Goal: Information Seeking & Learning: Compare options

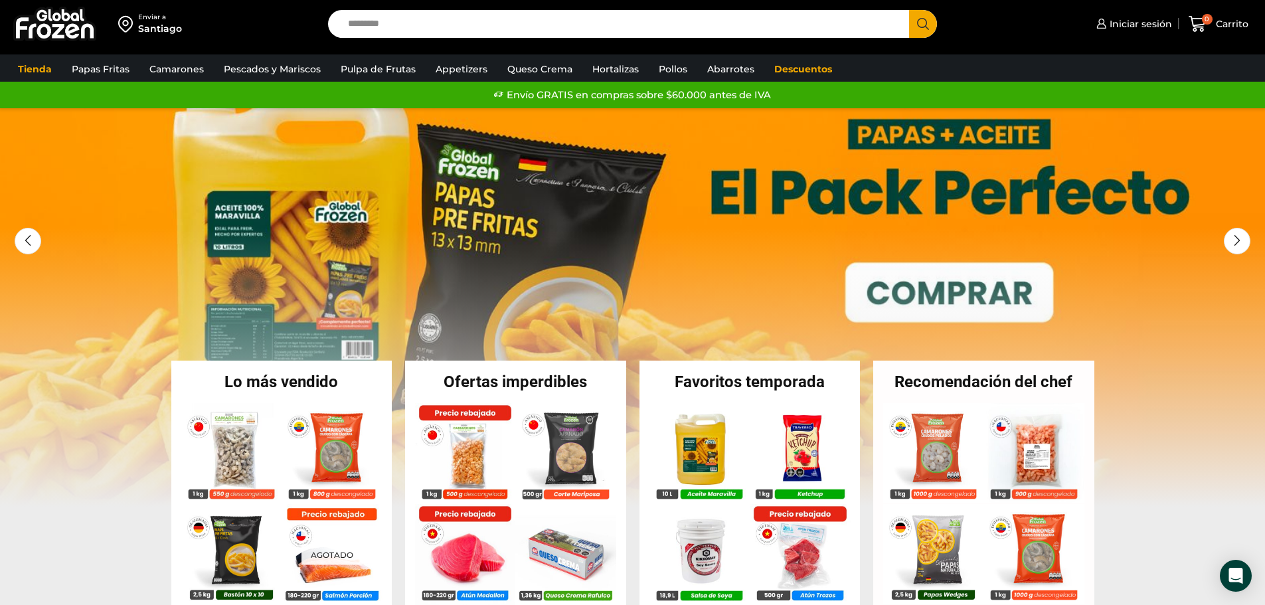
click at [407, 27] on input "Search input" at bounding box center [622, 24] width 562 height 28
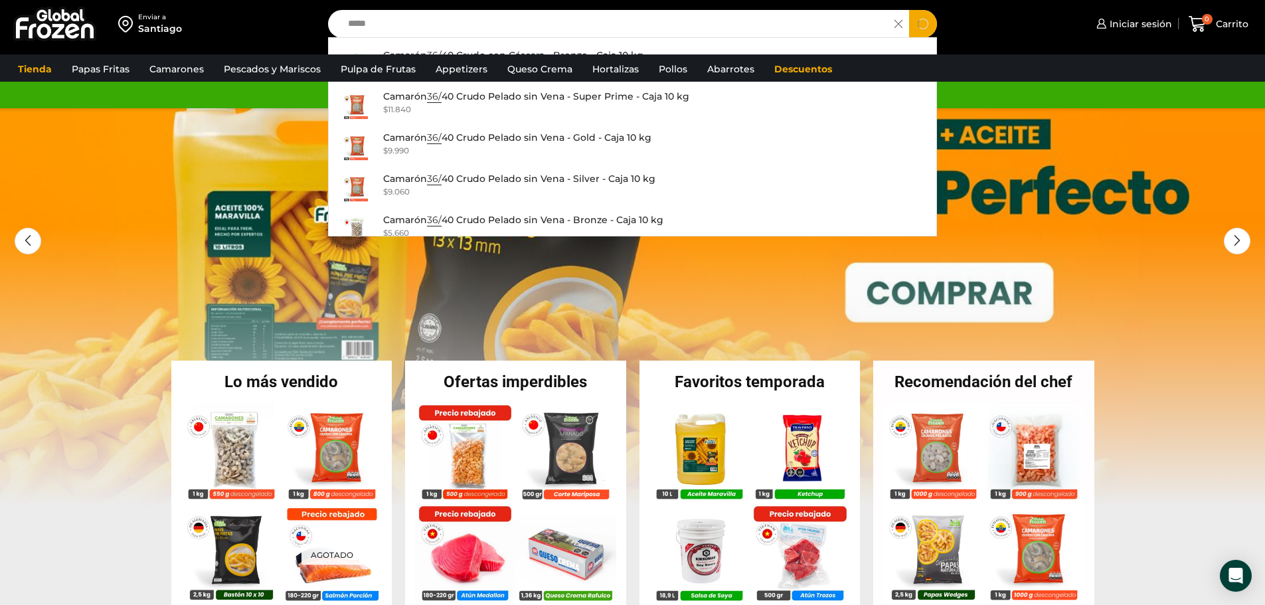
type input "*****"
click at [909, 10] on button "Search" at bounding box center [923, 24] width 28 height 28
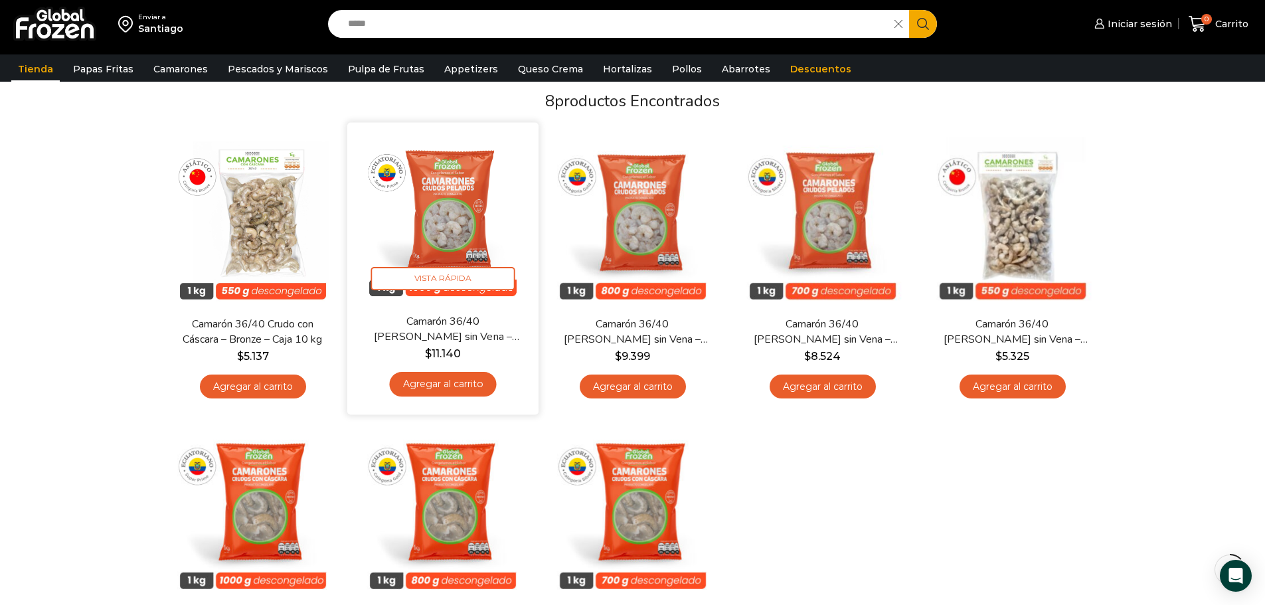
scroll to position [40, 0]
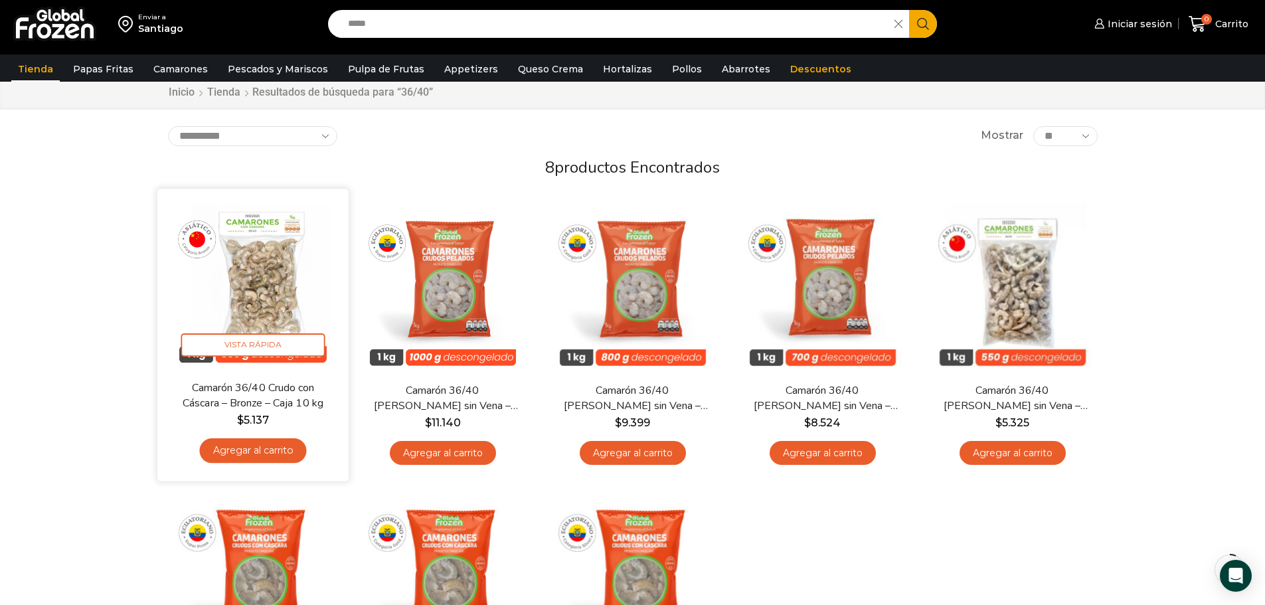
click at [274, 276] on img at bounding box center [252, 284] width 171 height 171
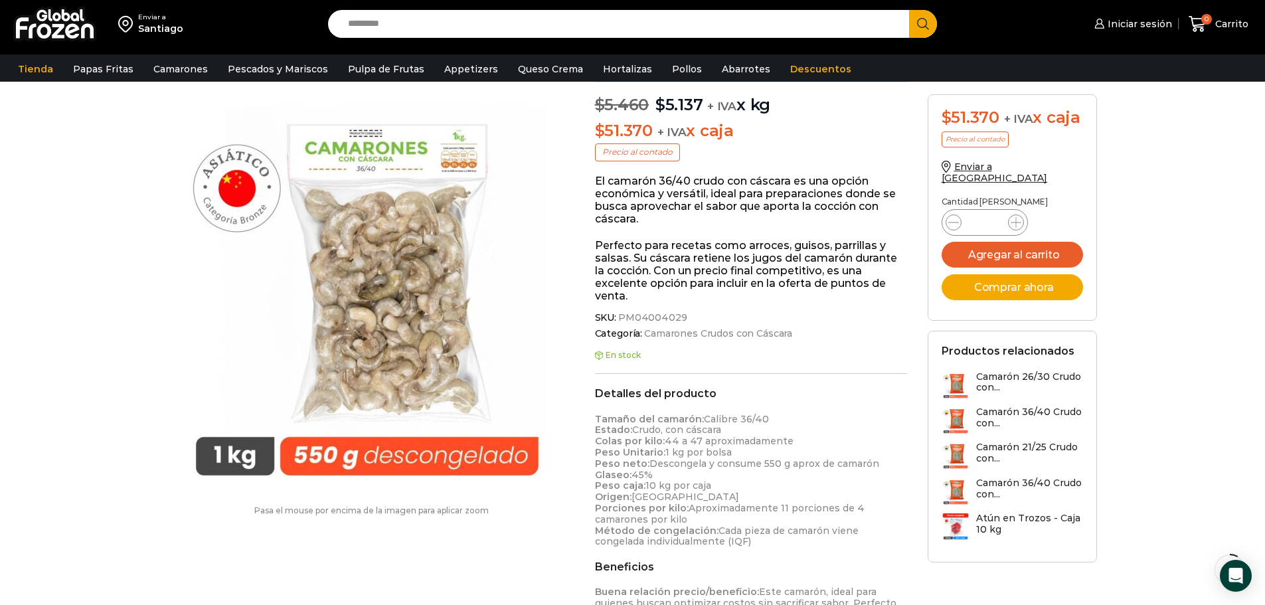
scroll to position [67, 0]
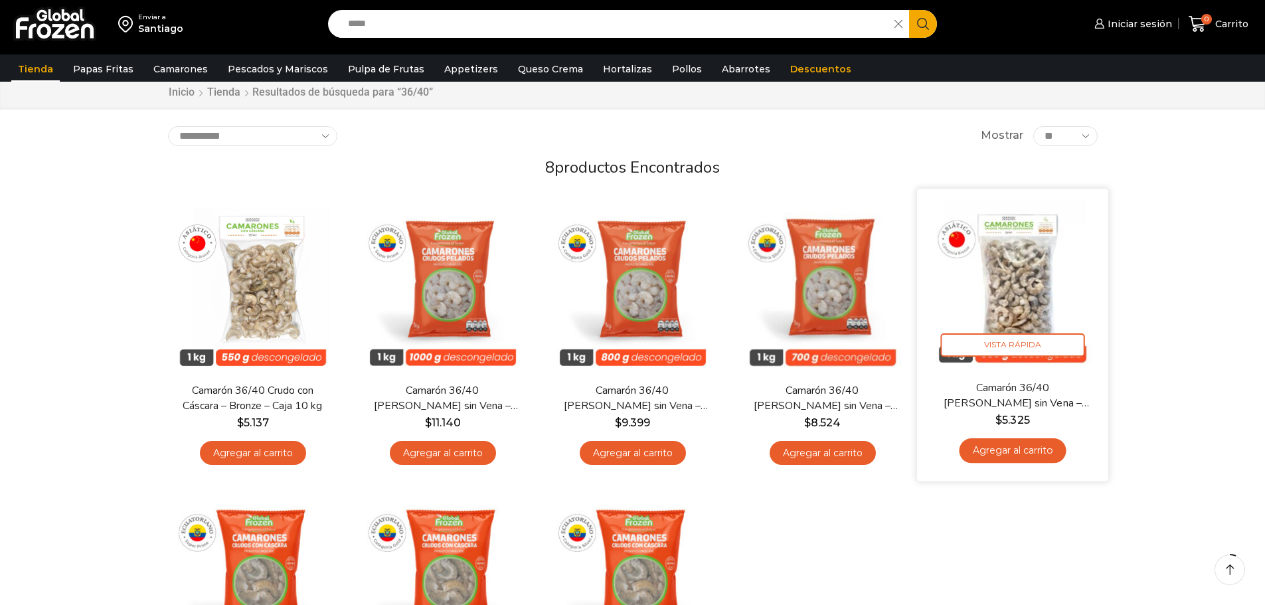
drag, startPoint x: 0, startPoint y: 0, endPoint x: 1040, endPoint y: 298, distance: 1081.4
click at [1040, 298] on img at bounding box center [1012, 284] width 171 height 171
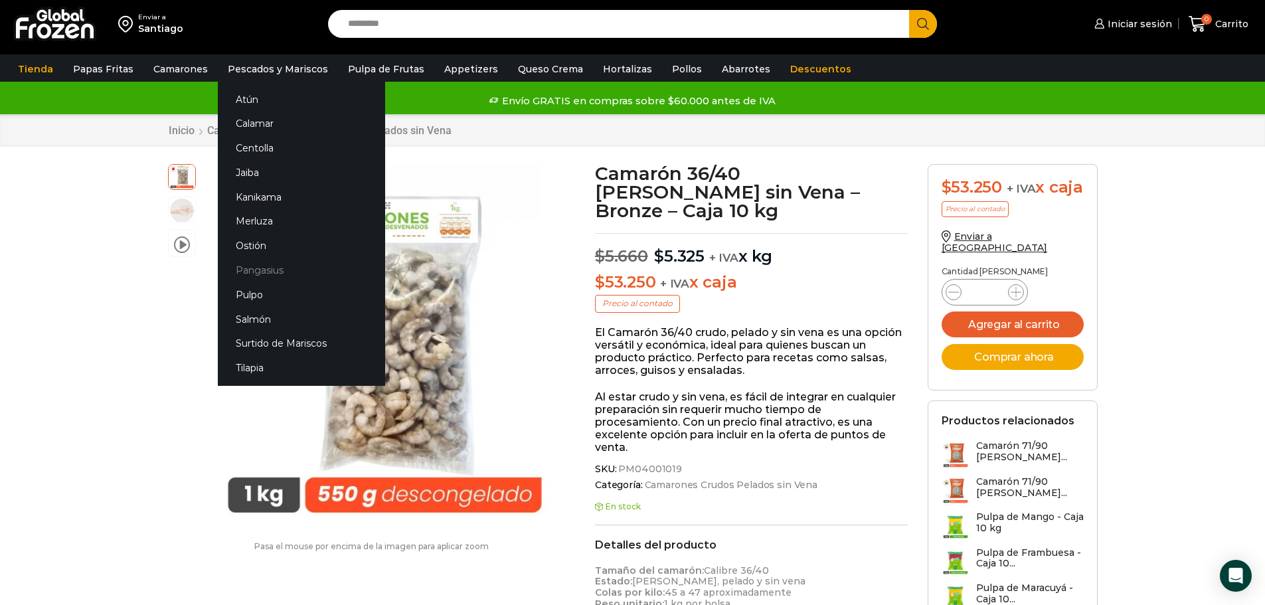
click at [256, 268] on link "Pangasius" at bounding box center [301, 270] width 167 height 25
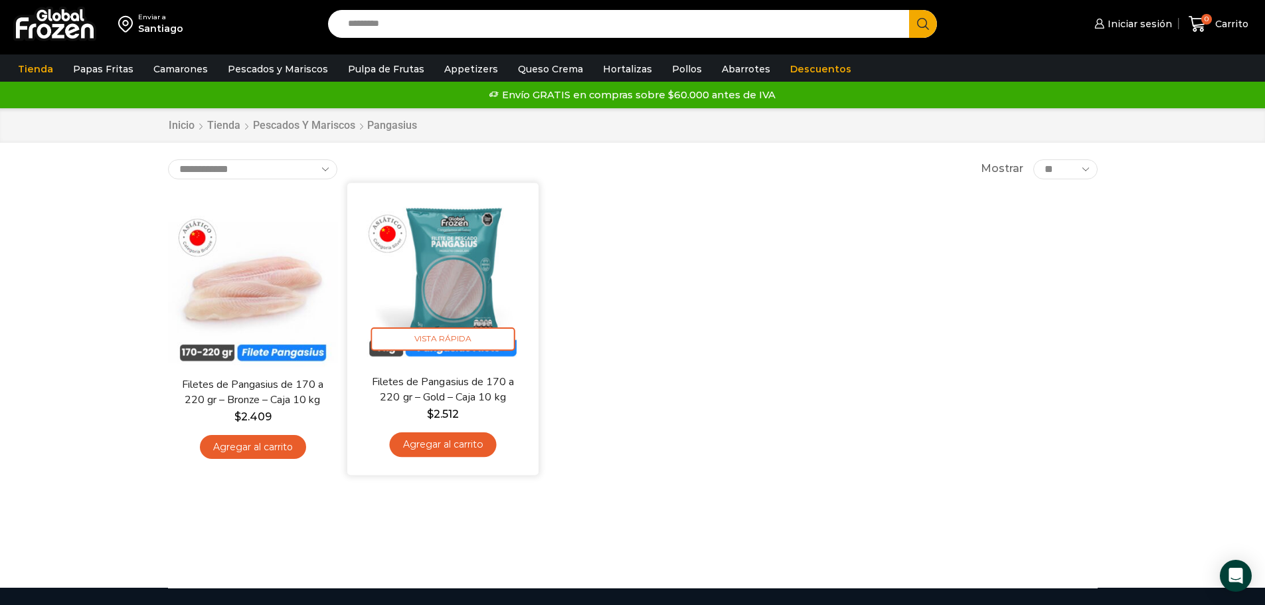
click at [463, 283] on img at bounding box center [442, 278] width 171 height 171
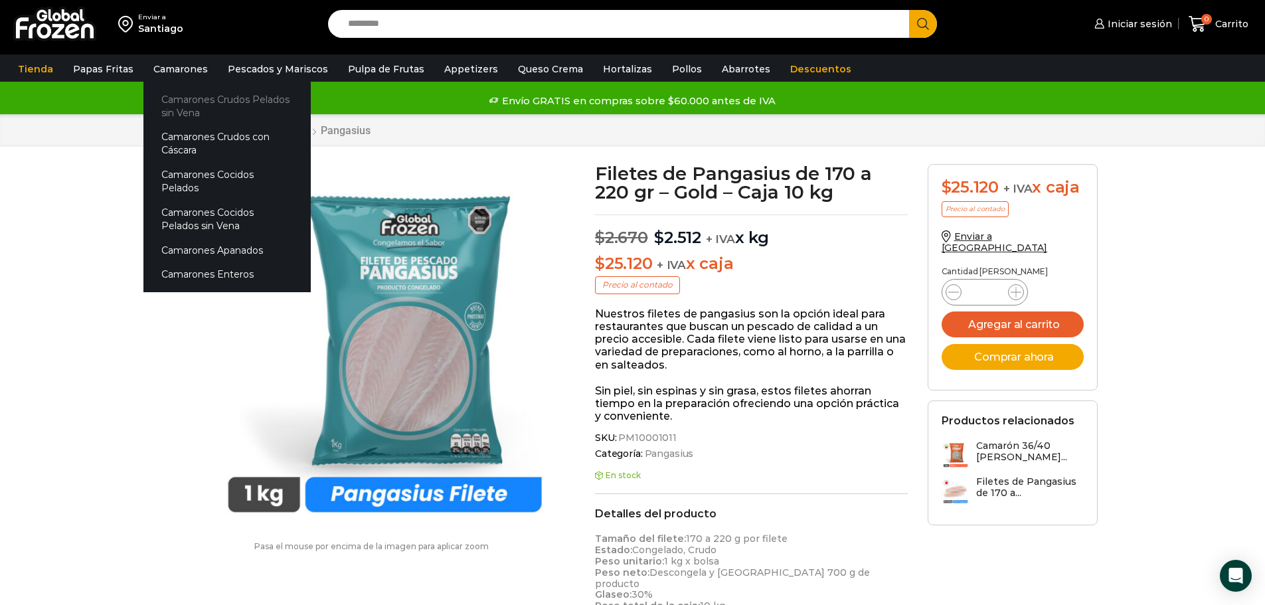
click at [175, 106] on link "Camarones Crudos Pelados sin Vena" at bounding box center [226, 106] width 167 height 38
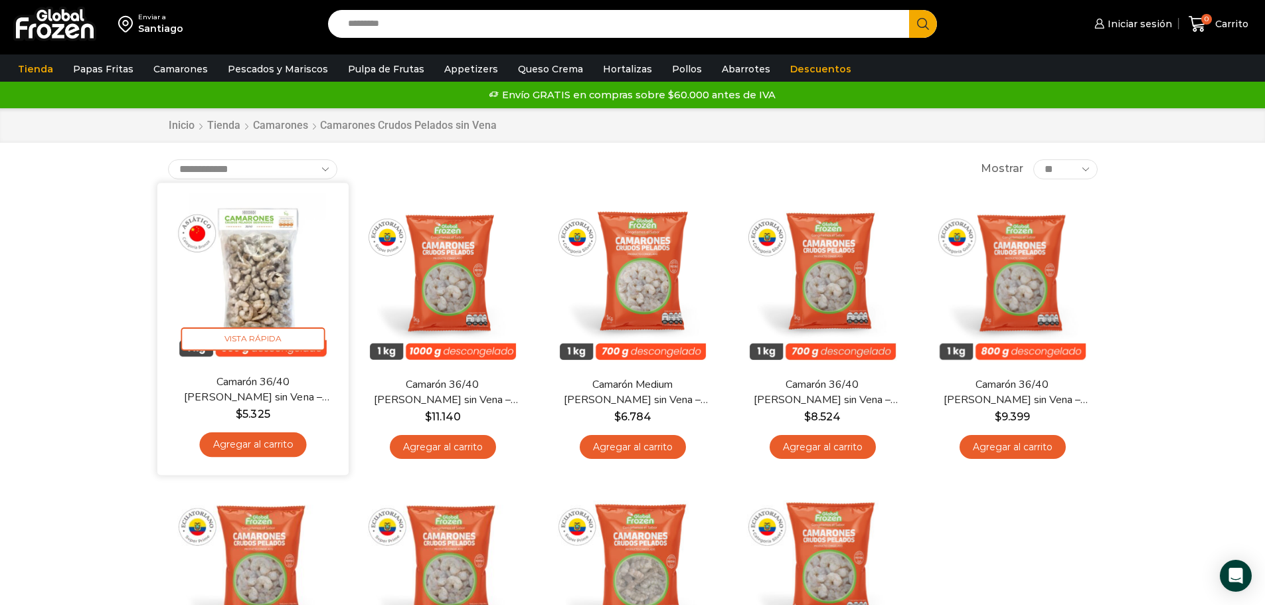
click at [252, 276] on img at bounding box center [252, 278] width 171 height 171
